Goal: Complete application form

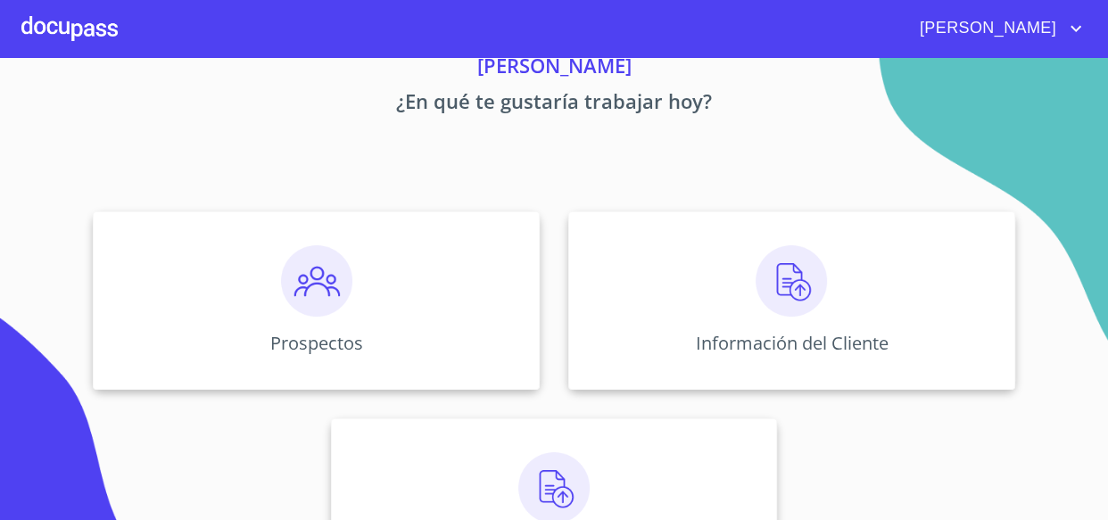
scroll to position [169, 0]
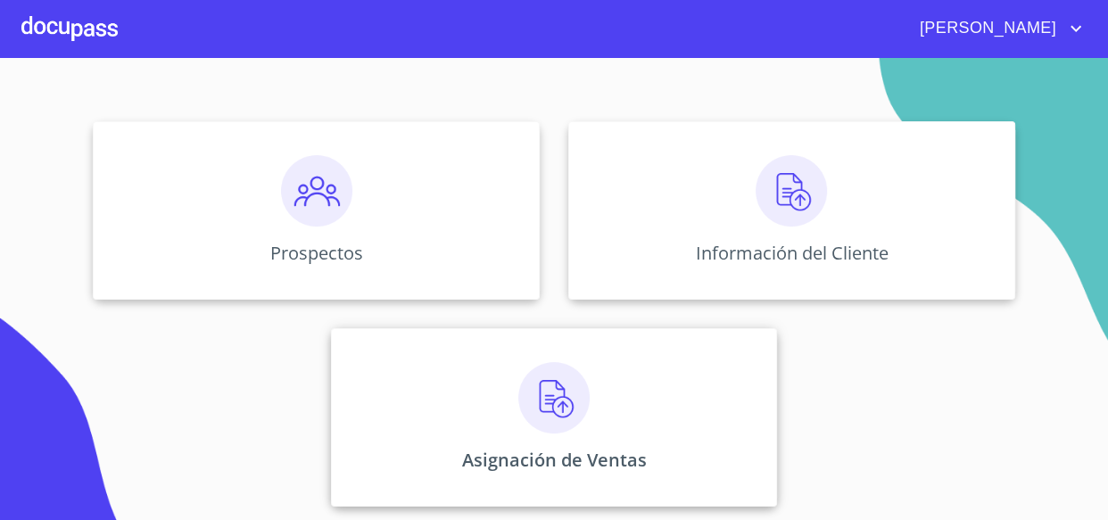
click at [589, 382] on div "Asignación de Ventas" at bounding box center [554, 417] width 447 height 178
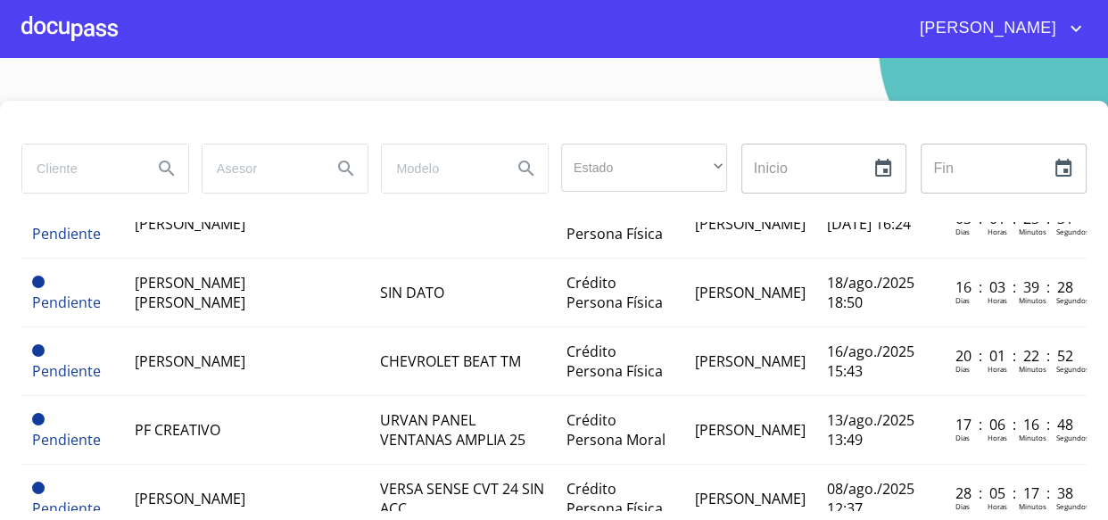
scroll to position [161, 0]
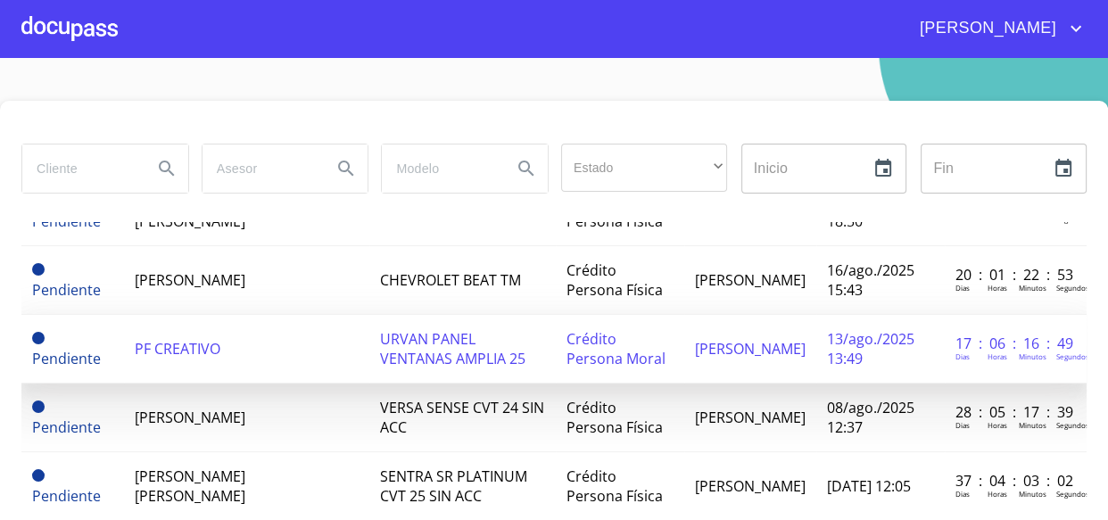
click at [307, 344] on td "PF CREATIVO" at bounding box center [246, 349] width 245 height 69
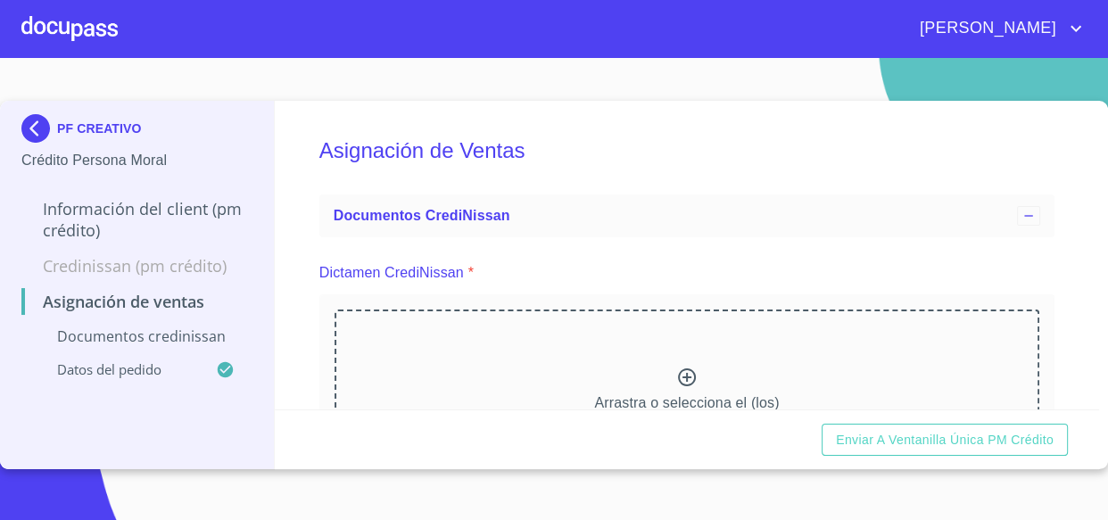
click at [596, 338] on div "Arrastra o selecciona el (los) documento(s) para agregar" at bounding box center [686, 400] width 705 height 182
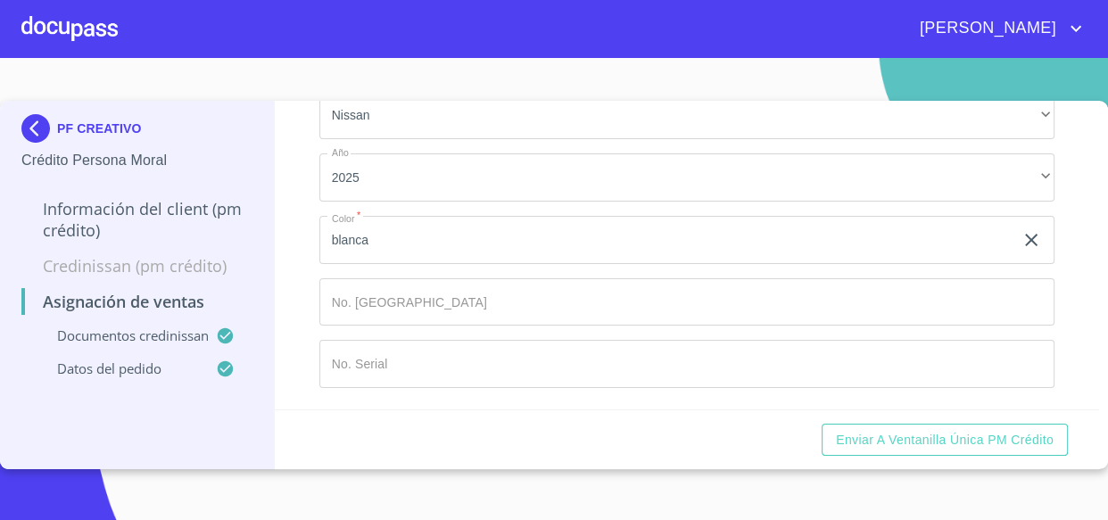
scroll to position [865, 0]
click at [466, 301] on input "Marca   *" at bounding box center [687, 302] width 736 height 48
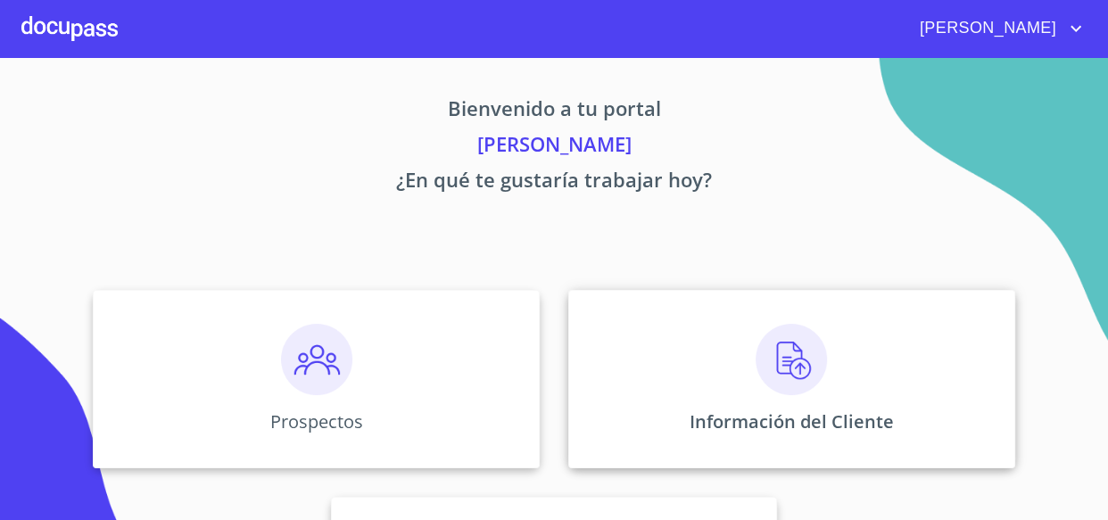
click at [664, 326] on div "Información del Cliente" at bounding box center [791, 379] width 447 height 178
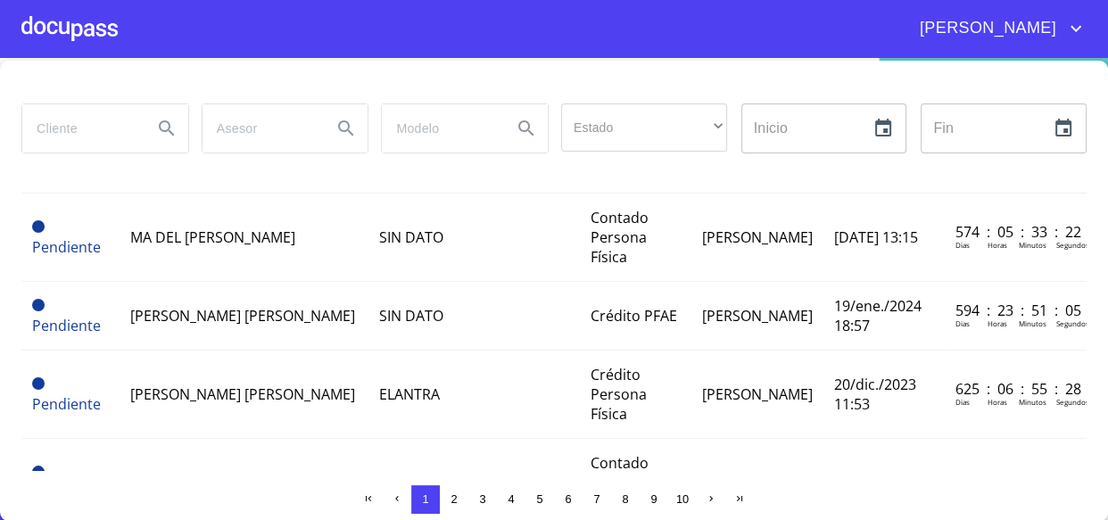
scroll to position [1506, 0]
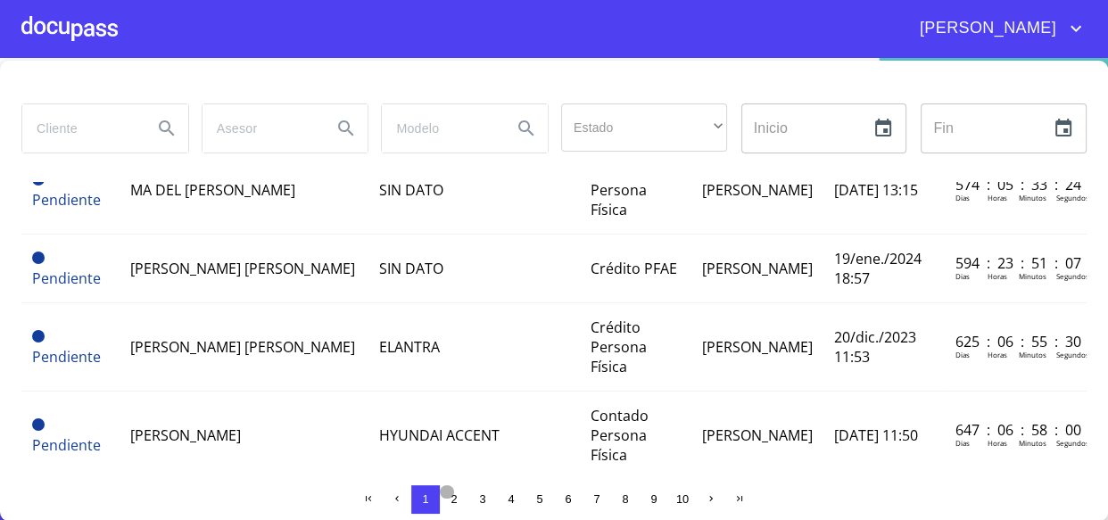
click at [440, 499] on button "2" at bounding box center [454, 499] width 29 height 29
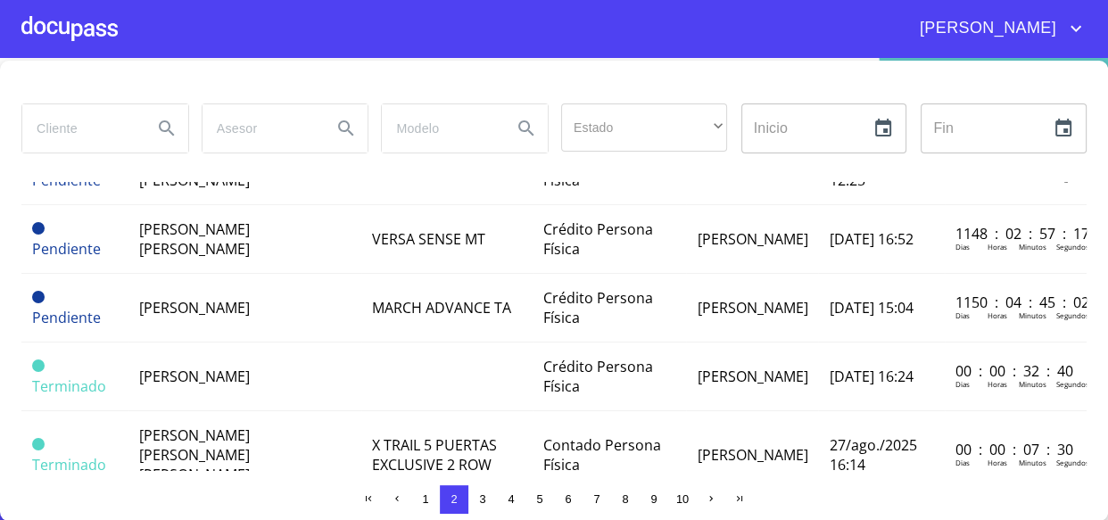
click at [481, 501] on span "3" at bounding box center [482, 499] width 14 height 14
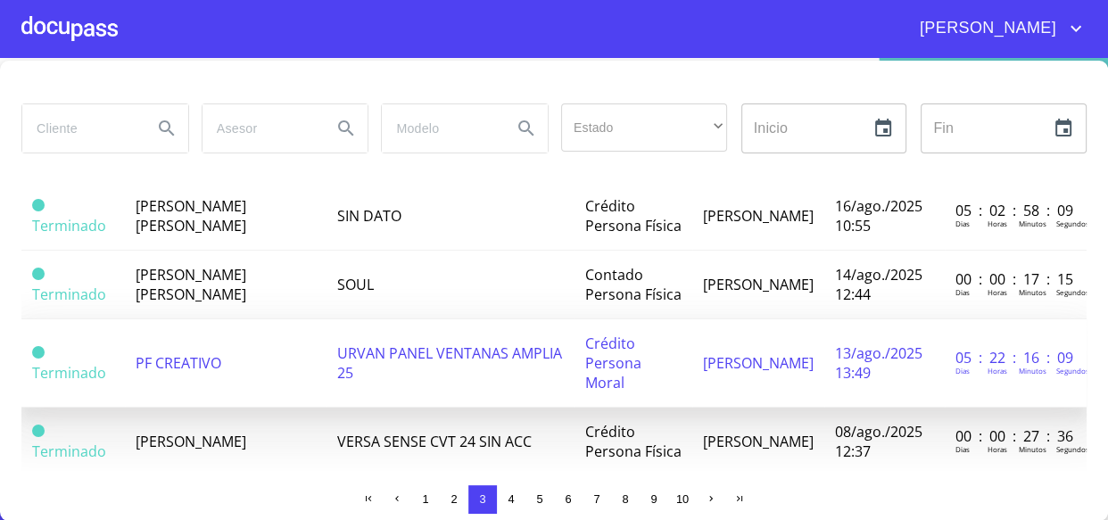
scroll to position [186, 0]
click at [282, 360] on td "PF CREATIVO" at bounding box center [226, 362] width 202 height 88
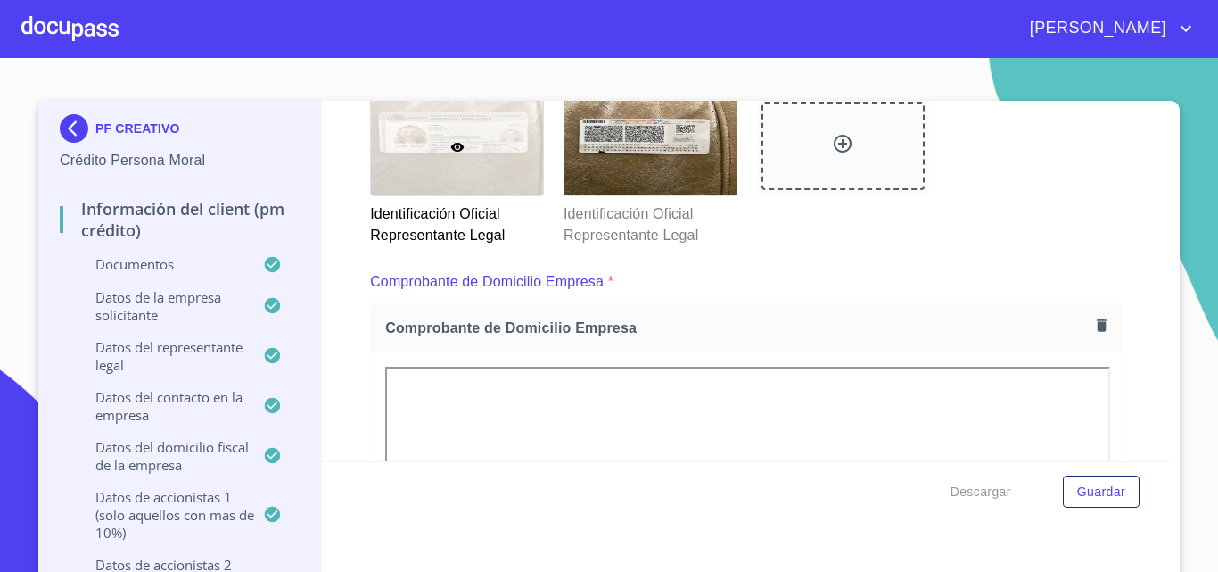
scroll to position [672, 0]
